Goal: Information Seeking & Learning: Learn about a topic

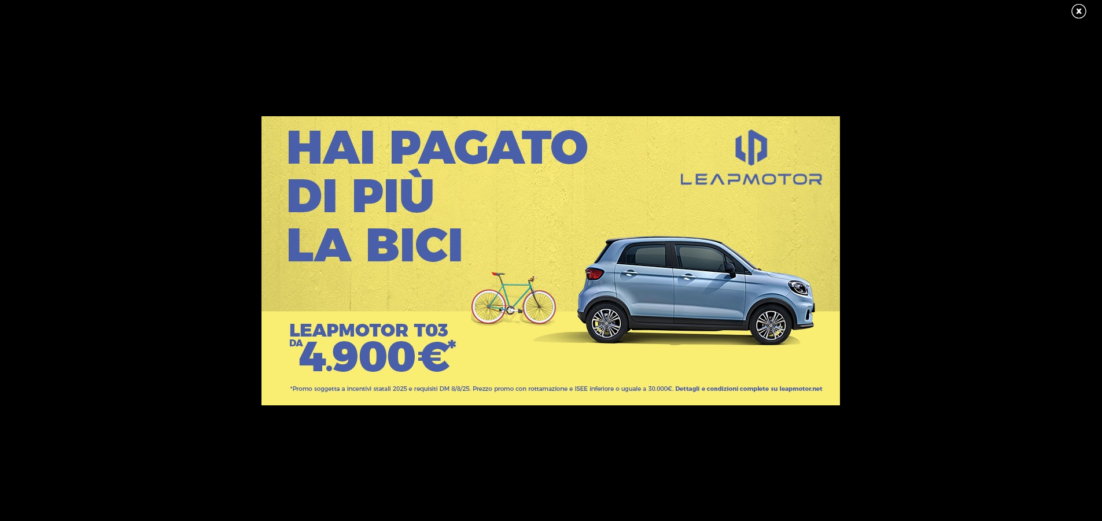
click at [1079, 8] on link at bounding box center [1084, 11] width 29 height 17
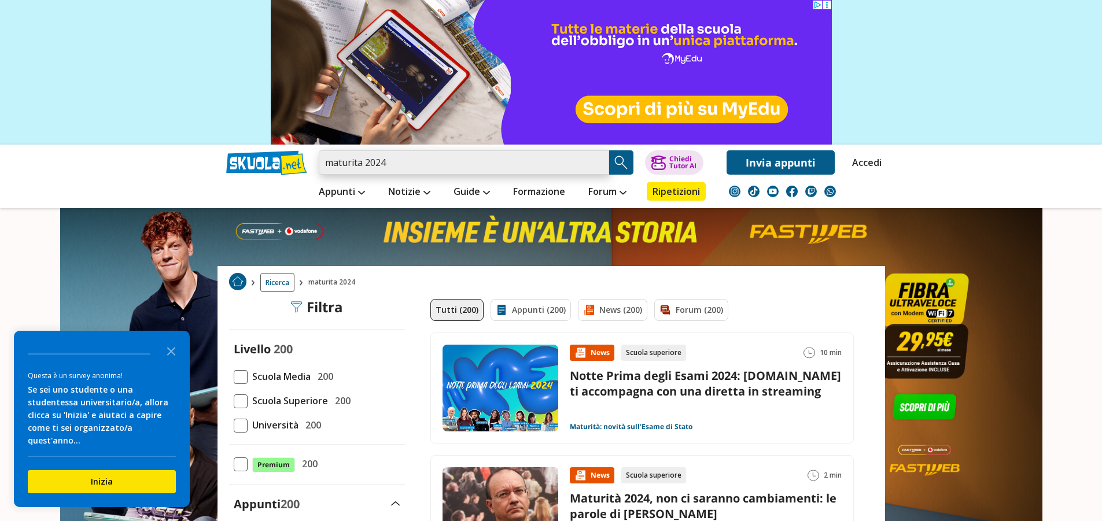
click at [431, 163] on input "maturita 2024" at bounding box center [464, 162] width 290 height 24
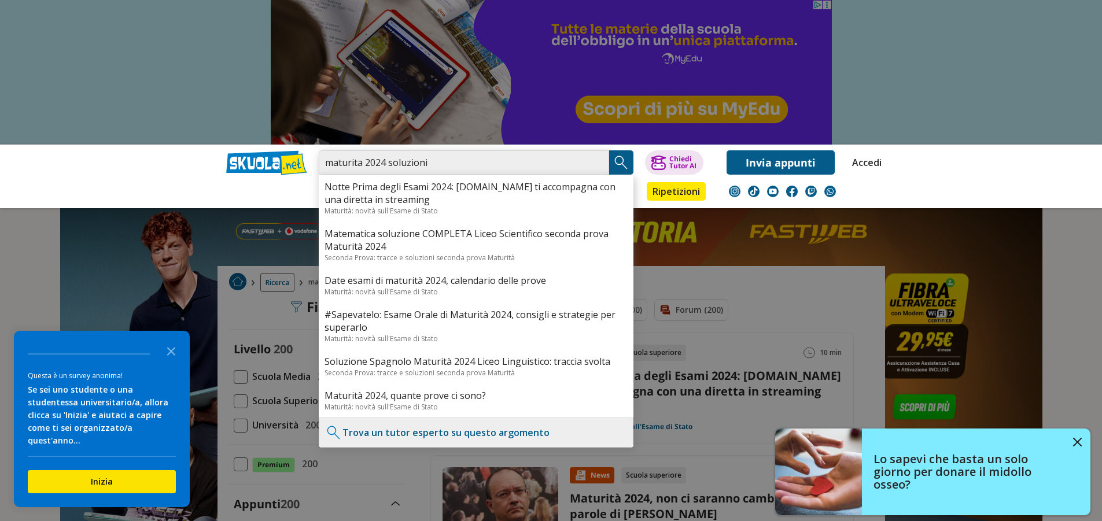
type input "maturita 2024 soluzioni"
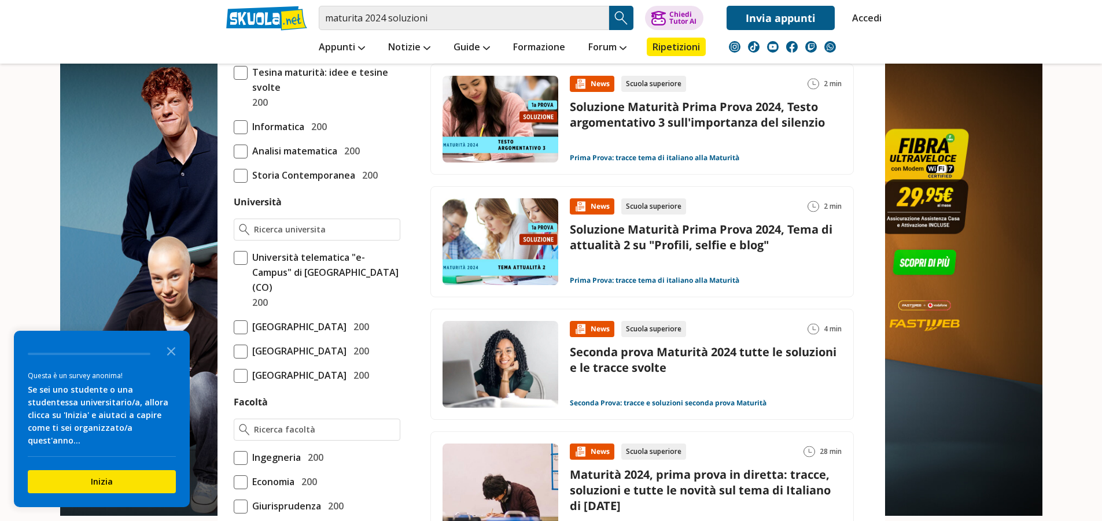
scroll to position [405, 0]
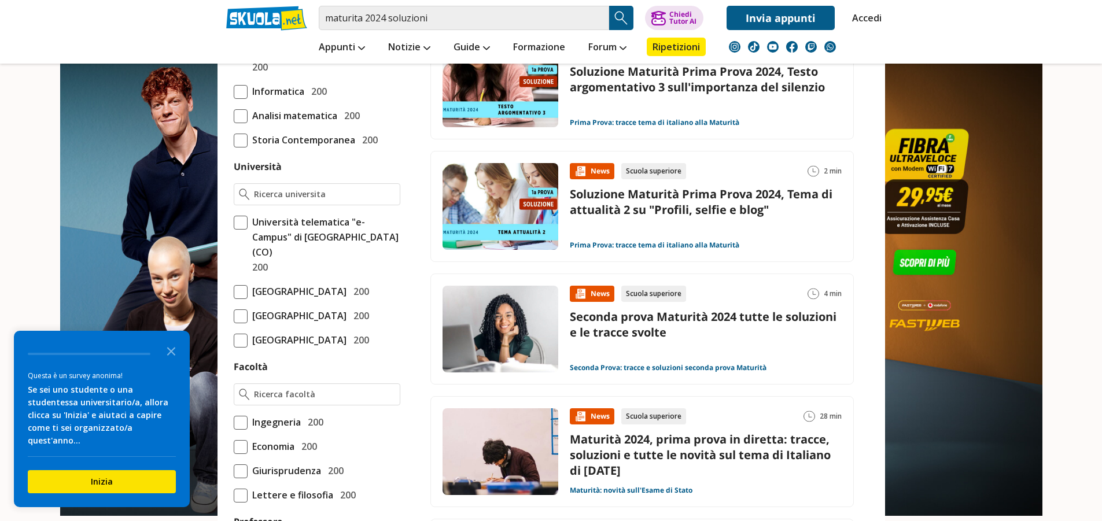
click at [717, 320] on link "Seconda prova Maturità 2024 tutte le soluzioni e le tracce svolte" at bounding box center [703, 324] width 267 height 31
